Goal: Task Accomplishment & Management: Manage account settings

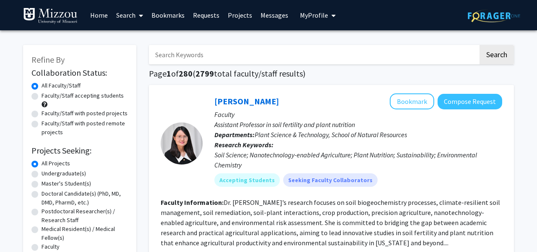
click at [328, 18] on span "My profile dropdown to access profile and logout" at bounding box center [332, 15] width 8 height 29
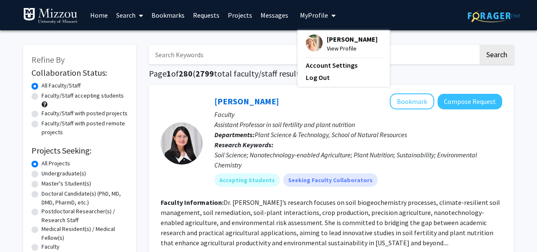
click at [330, 45] on span "View Profile" at bounding box center [352, 48] width 51 height 9
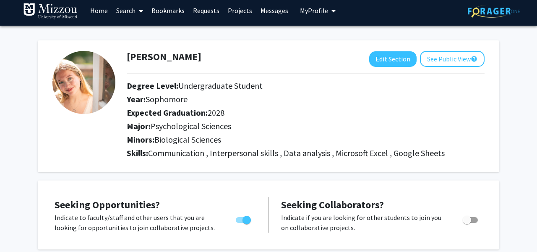
scroll to position [2, 0]
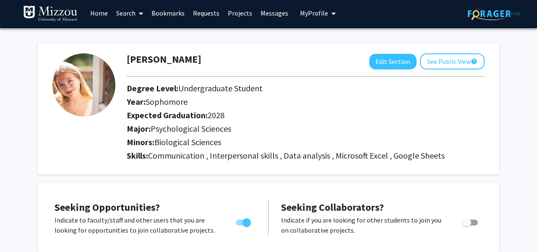
click at [281, 158] on span "Communication , Interpersonal skills , Data analysis , Microsoft Excel , Google…" at bounding box center [296, 155] width 297 height 10
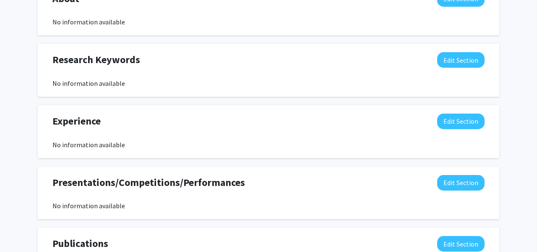
scroll to position [427, 0]
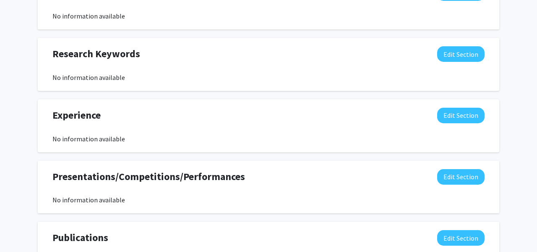
click at [464, 126] on div "Experience Edit Section" at bounding box center [268, 116] width 445 height 19
click at [461, 120] on button "Edit Section" at bounding box center [461, 115] width 47 height 16
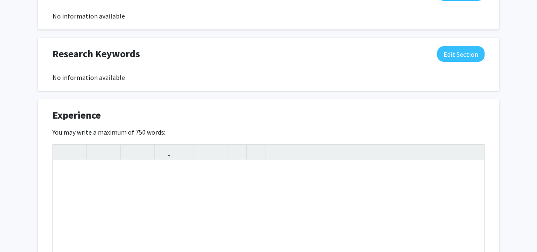
click at [438, 115] on div "Experience Edit Section" at bounding box center [268, 116] width 445 height 19
click at [461, 60] on button "Edit Section" at bounding box center [461, 54] width 47 height 16
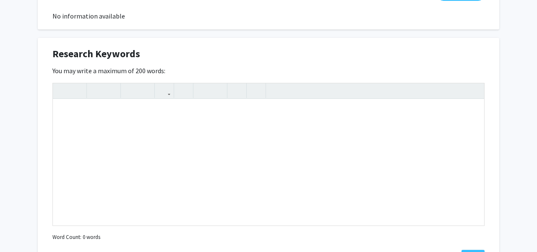
click at [307, 57] on div "Research Keywords Edit Section" at bounding box center [268, 55] width 445 height 19
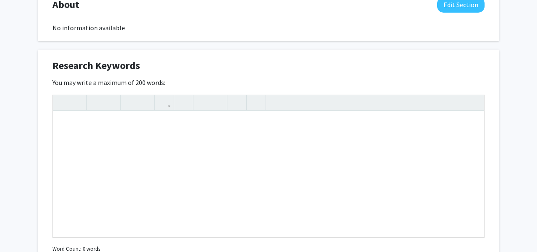
scroll to position [0, 0]
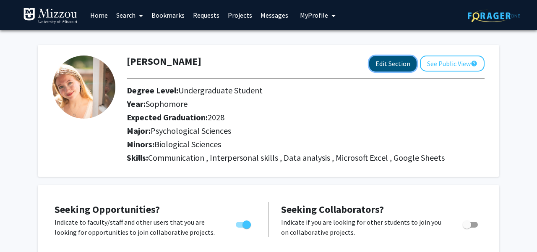
click at [406, 69] on button "Edit Section" at bounding box center [393, 64] width 47 height 16
select select "sophomore"
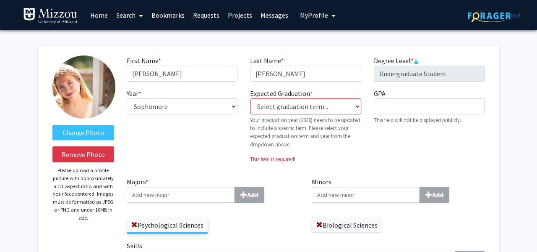
click at [335, 116] on p "Your graduation year (2028) needs to be updated to include a specific term. Ple…" at bounding box center [305, 132] width 111 height 32
click at [333, 105] on select "Select graduation term... Previous: 2028 (Please select a specific term) Spring…" at bounding box center [305, 106] width 111 height 16
select select "42: spring_2028"
click at [250, 98] on select "Select graduation term... Previous: 2028 (Please select a specific term) Spring…" at bounding box center [305, 106] width 111 height 16
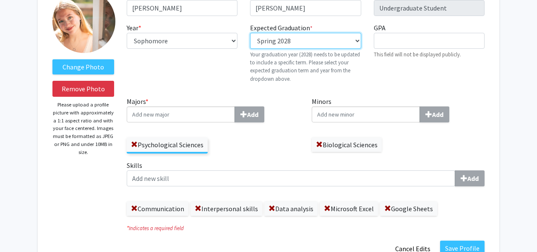
scroll to position [75, 0]
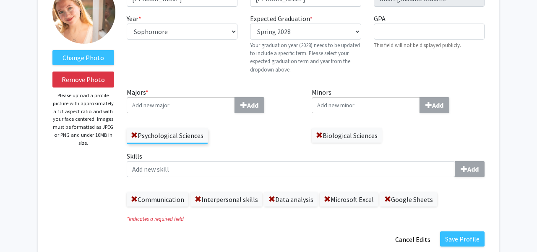
click at [198, 107] on input "Majors * Add" at bounding box center [181, 105] width 108 height 16
click at [212, 109] on input "Majors * Add" at bounding box center [181, 105] width 108 height 16
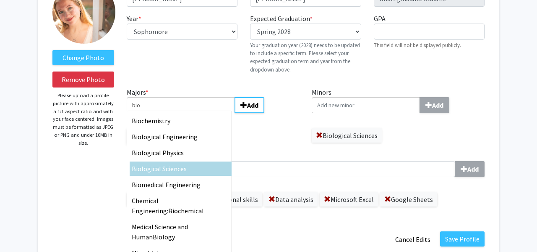
type input "bio"
click at [189, 167] on div "Bio logical Sciences" at bounding box center [181, 168] width 98 height 10
click at [189, 113] on input "bio" at bounding box center [181, 105] width 108 height 16
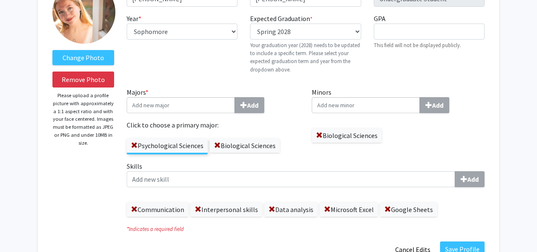
click at [292, 152] on div "Psychological Sciences Biological Sciences" at bounding box center [213, 142] width 173 height 24
click at [315, 135] on label "Biological Sciences" at bounding box center [347, 135] width 70 height 14
click at [320, 134] on span at bounding box center [319, 135] width 7 height 7
click at [334, 107] on input "Minors Add" at bounding box center [366, 105] width 108 height 16
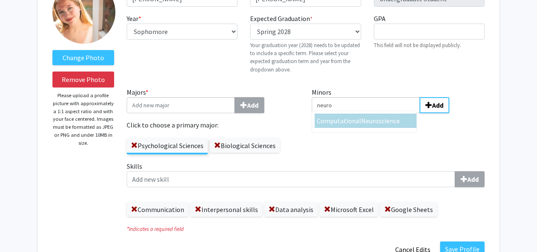
type input "neuro"
click at [359, 118] on span "Computational" at bounding box center [339, 120] width 45 height 8
click at [359, 113] on input "neuro" at bounding box center [366, 105] width 108 height 16
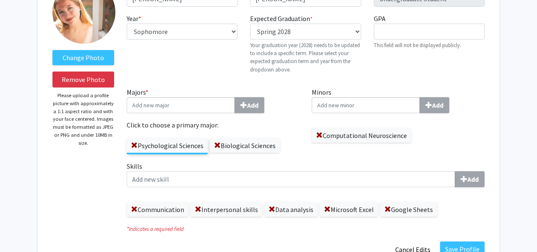
click at [413, 148] on div "Minors Add Computational Neuroscience" at bounding box center [399, 124] width 186 height 74
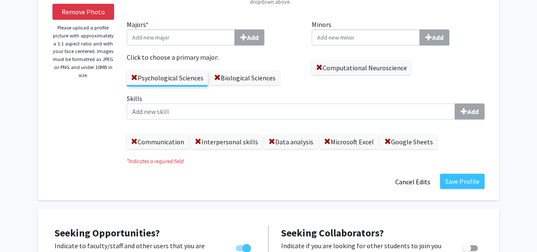
scroll to position [187, 0]
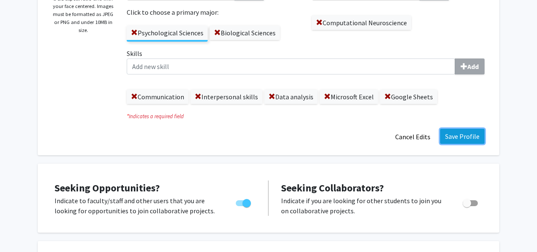
click at [476, 138] on button "Save Profile" at bounding box center [462, 135] width 45 height 15
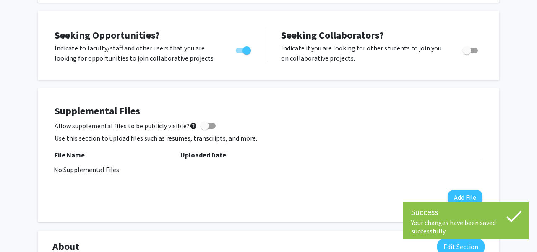
scroll to position [0, 0]
